Goal: Task Accomplishment & Management: Use online tool/utility

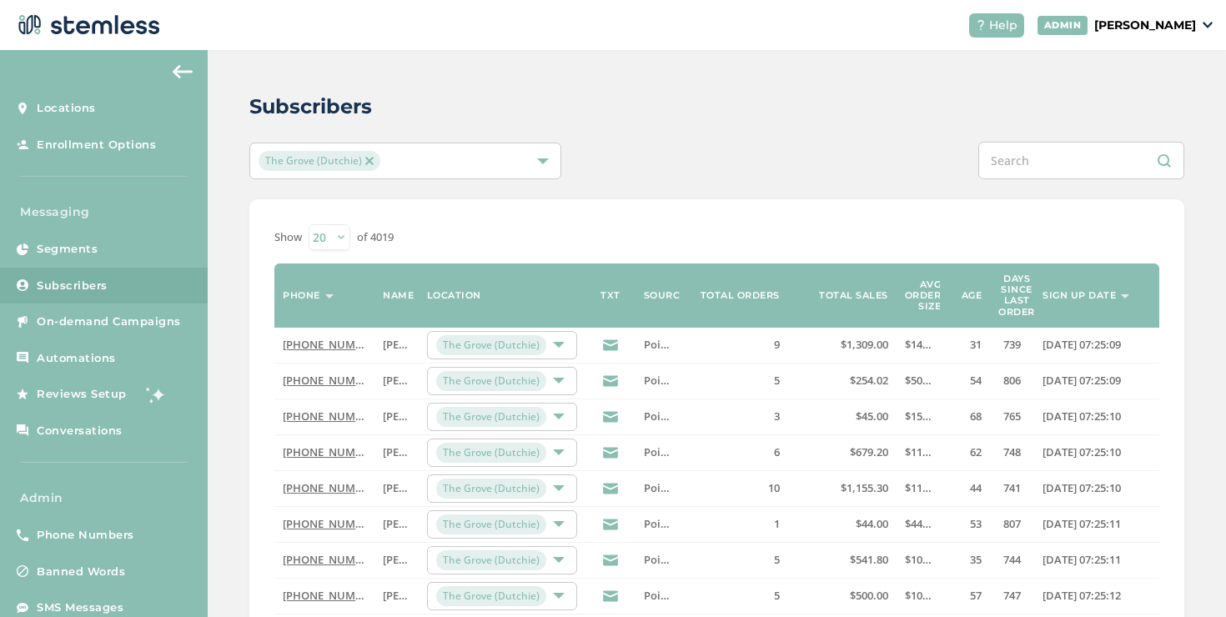
click at [346, 239] on select "20 50 100" at bounding box center [330, 237] width 42 height 26
click at [309, 224] on select "20 50 100" at bounding box center [330, 237] width 42 height 26
click at [346, 239] on select "20 50 100" at bounding box center [330, 237] width 42 height 26
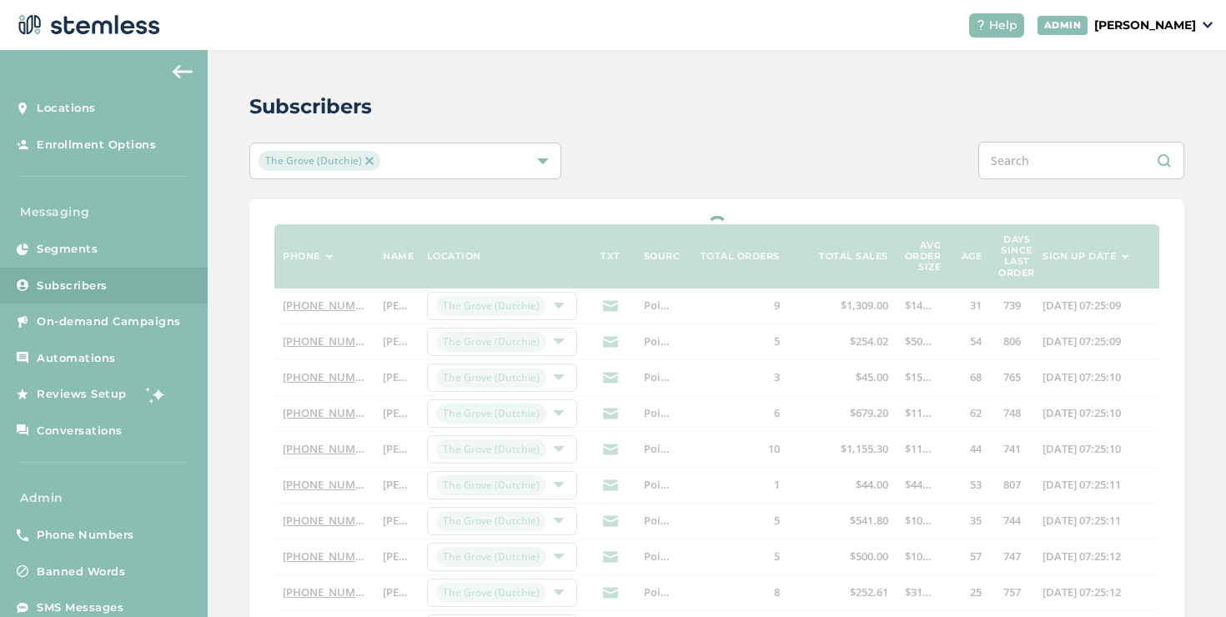
select select "50"
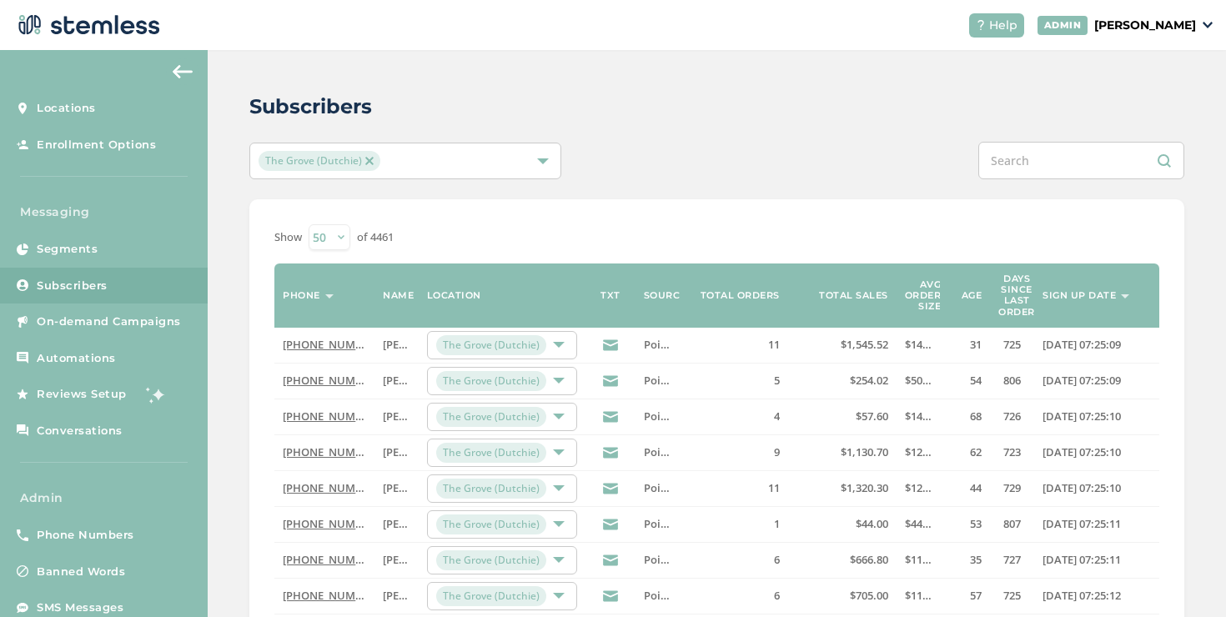
click at [341, 235] on select "20 50 100" at bounding box center [330, 237] width 42 height 26
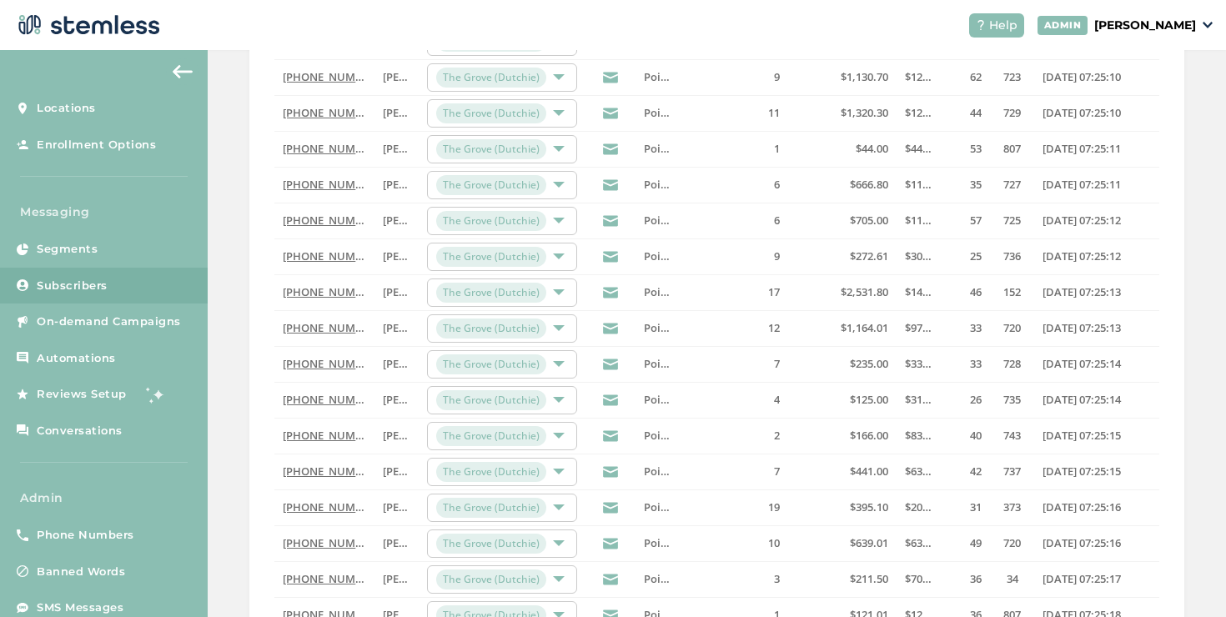
scroll to position [543, 0]
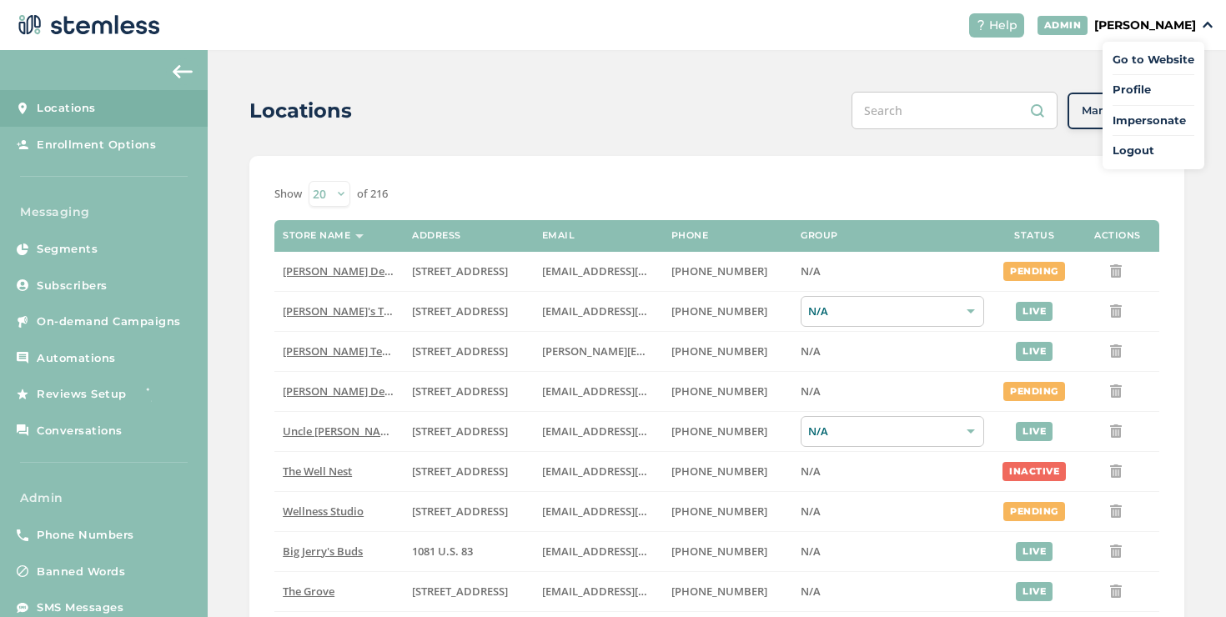
click at [1116, 113] on span "Impersonate" at bounding box center [1154, 121] width 82 height 17
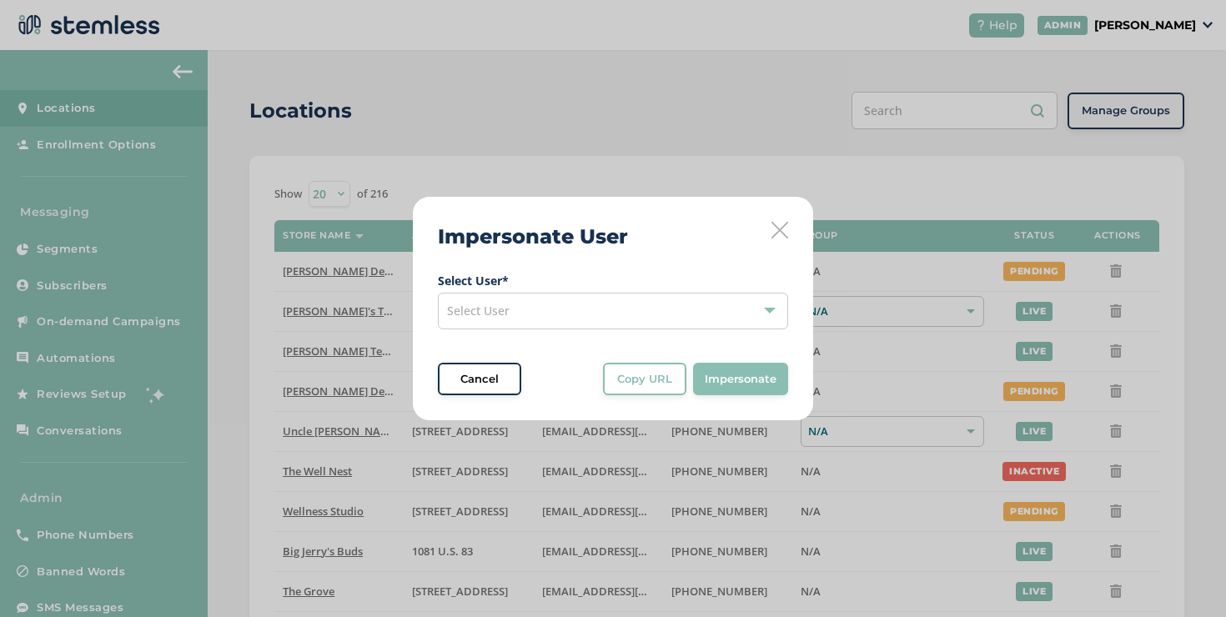
click at [600, 298] on div "Select User" at bounding box center [613, 311] width 350 height 37
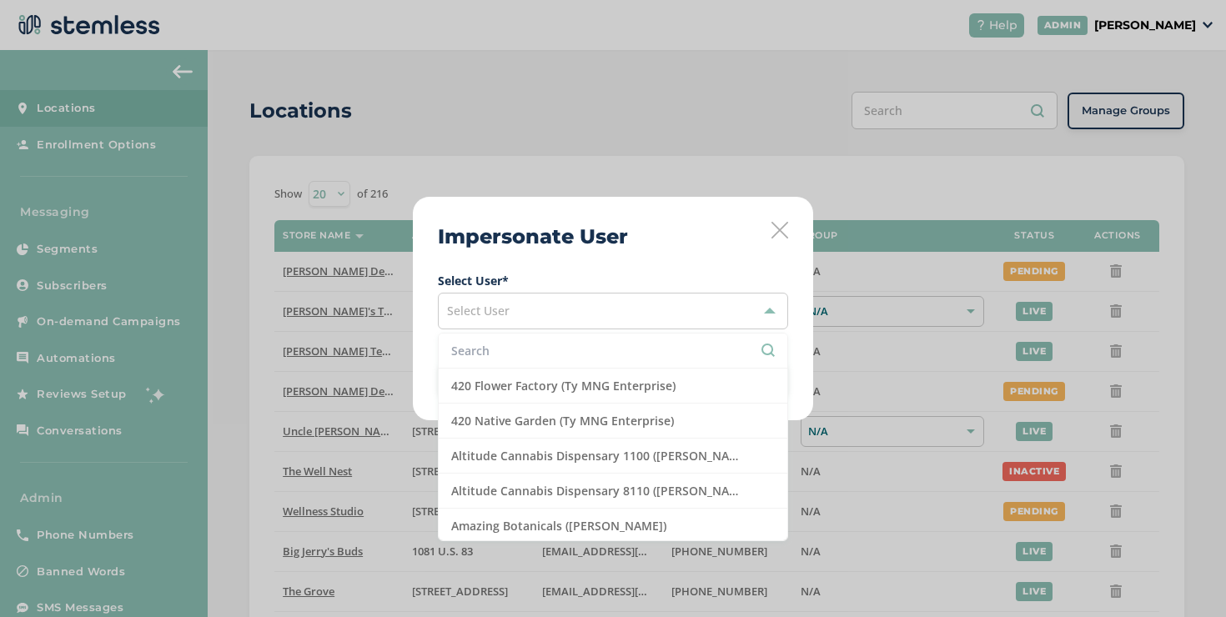
click at [553, 345] on input "text" at bounding box center [613, 351] width 324 height 18
type input "v"
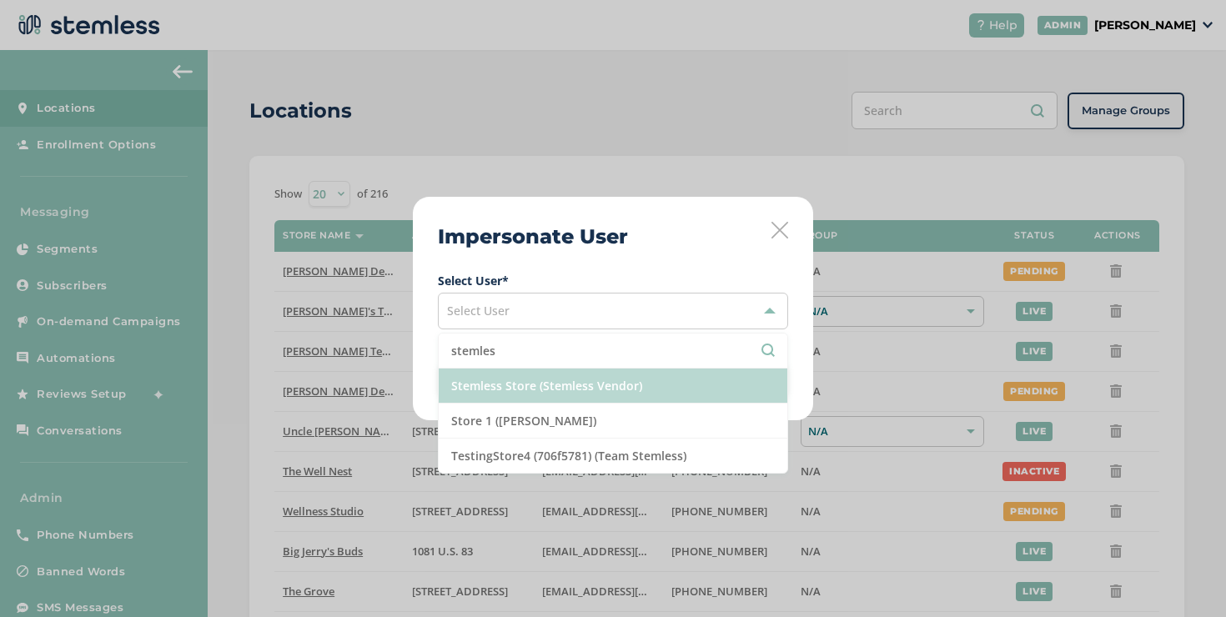
type input "stemles"
click at [531, 387] on li "Stemless Store (Stemless Vendor)" at bounding box center [613, 386] width 349 height 35
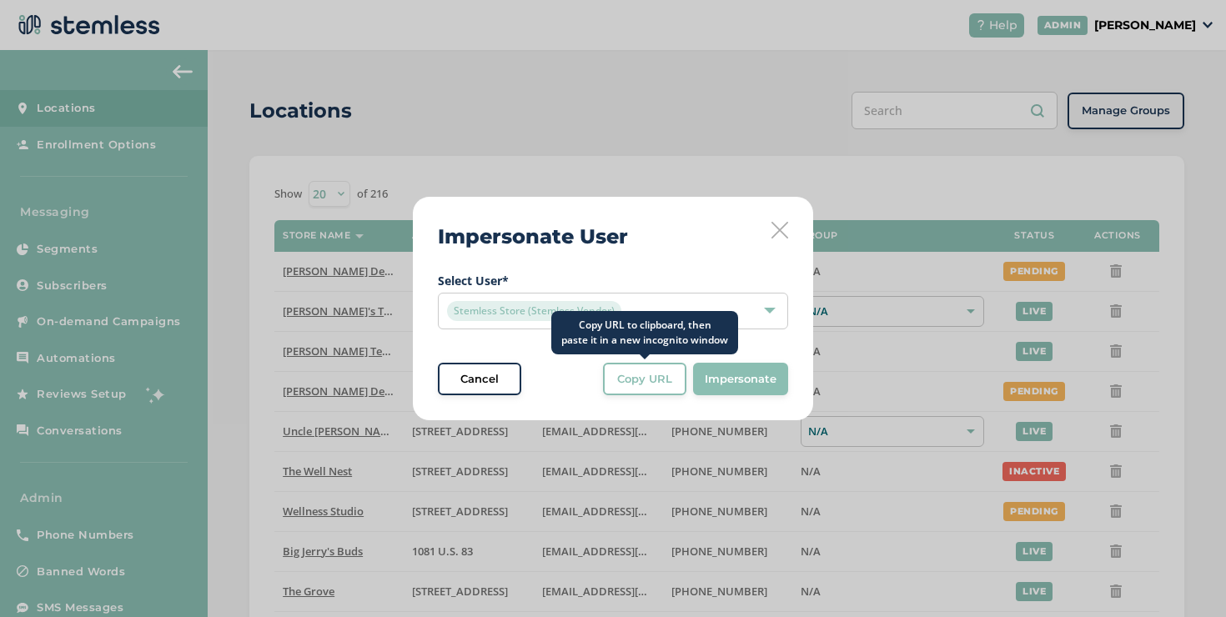
click at [619, 382] on span "Copy URL" at bounding box center [644, 379] width 55 height 17
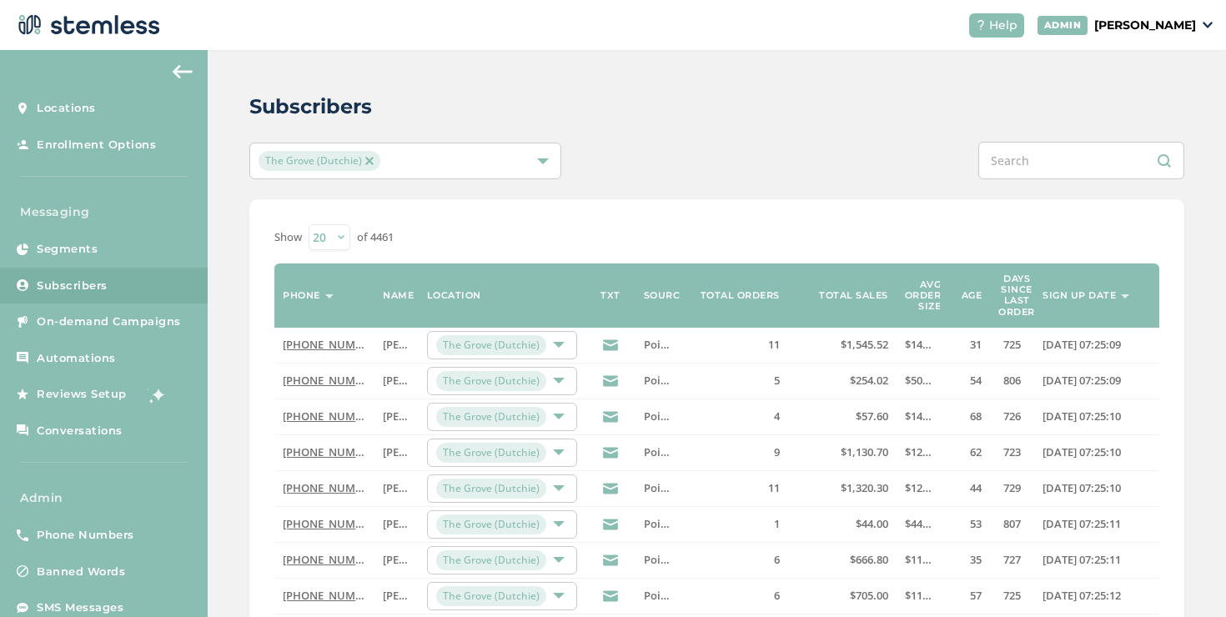
click at [332, 239] on select "20 50 100" at bounding box center [330, 237] width 42 height 26
click at [309, 224] on select "20 50 100" at bounding box center [330, 237] width 42 height 26
click at [326, 246] on select "20 50 100" at bounding box center [330, 237] width 42 height 26
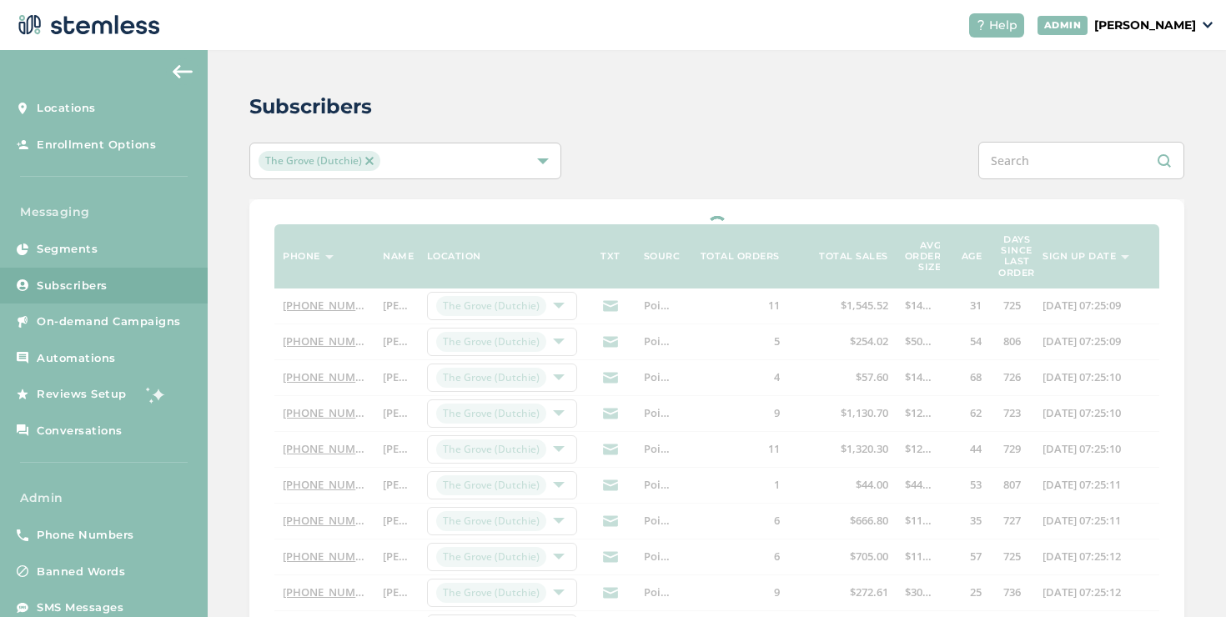
select select "100"
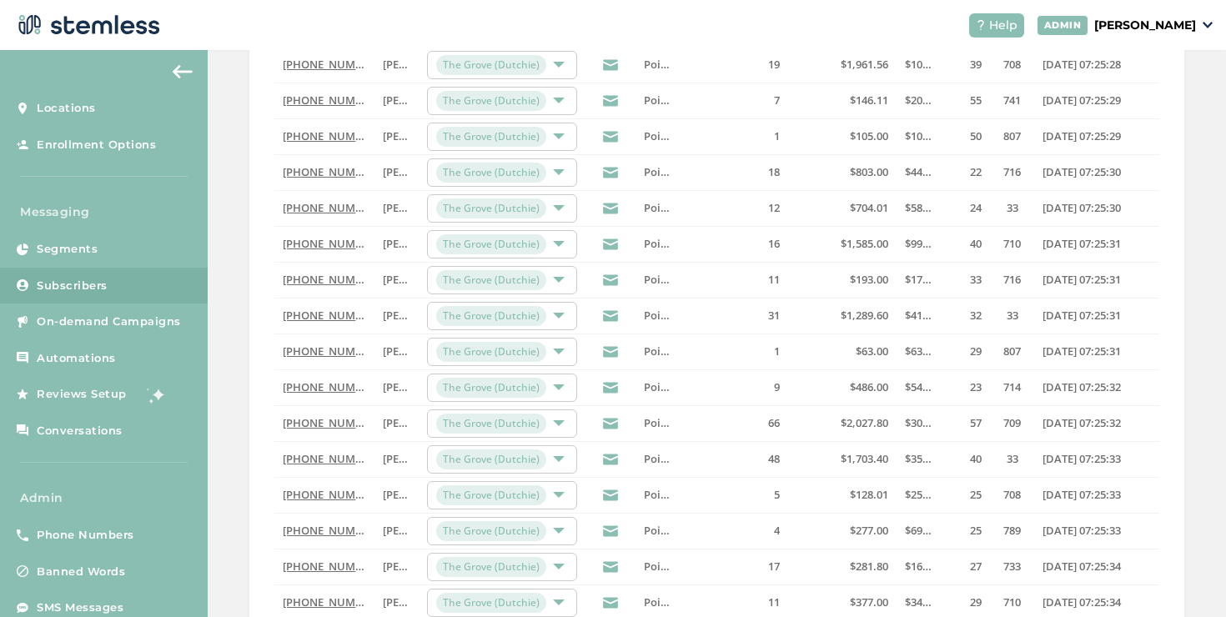
scroll to position [1916, 0]
